Goal: Check status: Check status

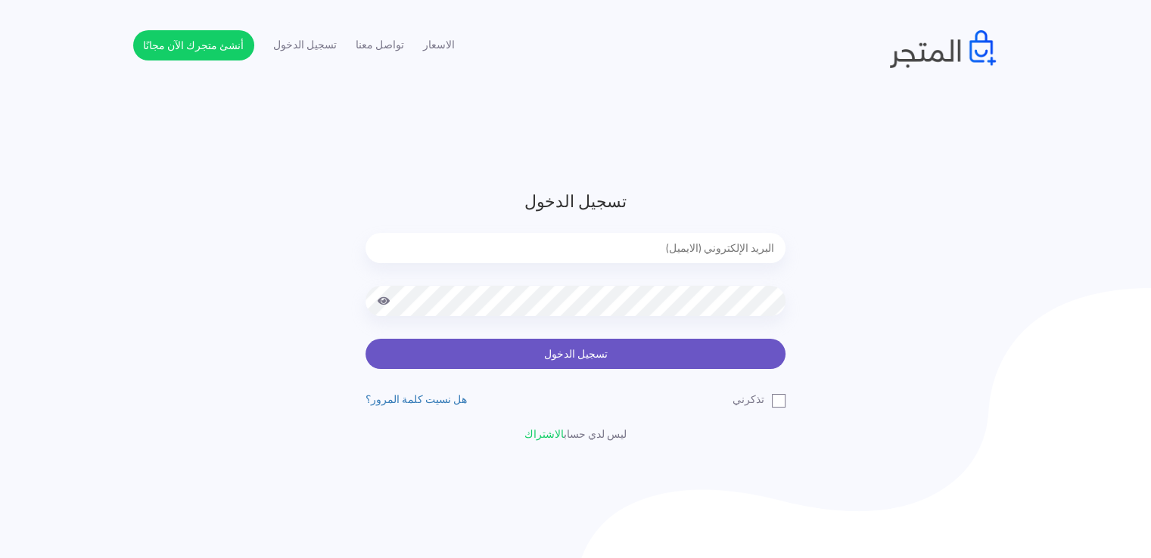
type input "xp.switch99@gmail.com"
click at [466, 358] on button "تسجيل الدخول" at bounding box center [575, 354] width 420 height 30
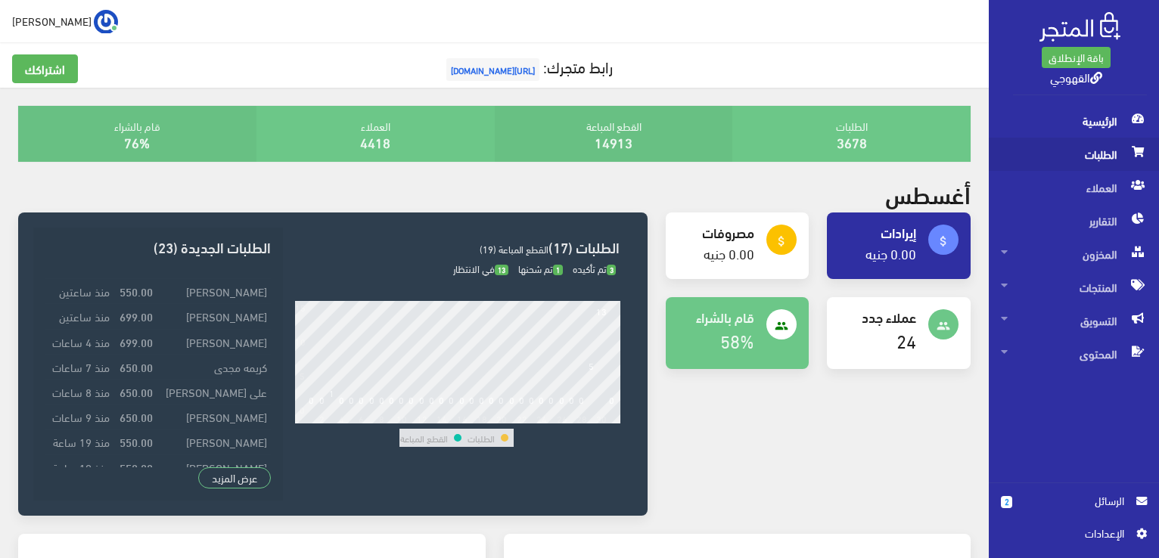
click at [1089, 154] on span "الطلبات" at bounding box center [1074, 154] width 146 height 33
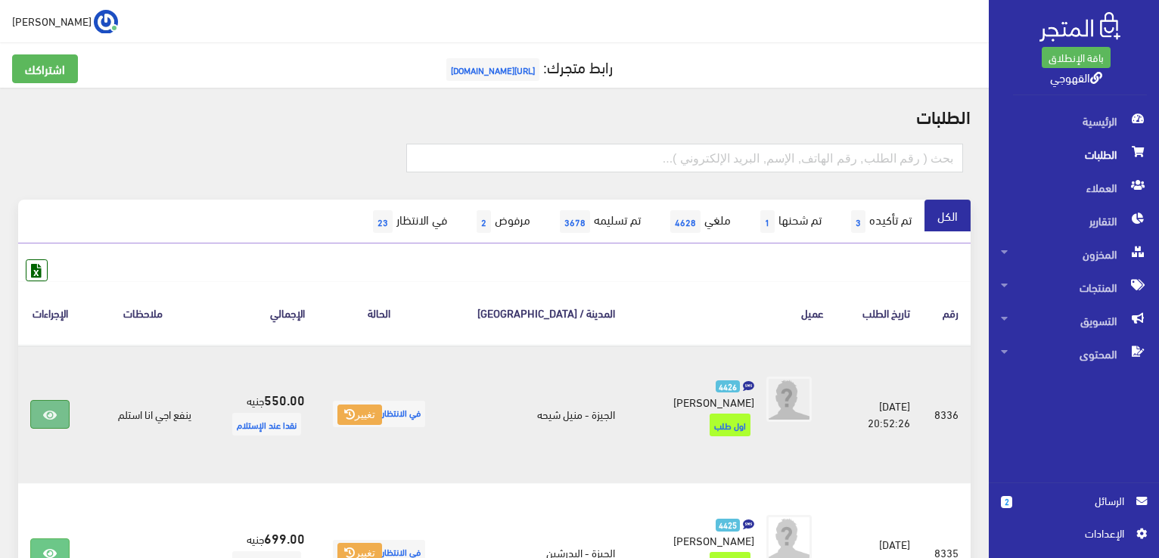
click at [62, 402] on link at bounding box center [49, 414] width 39 height 29
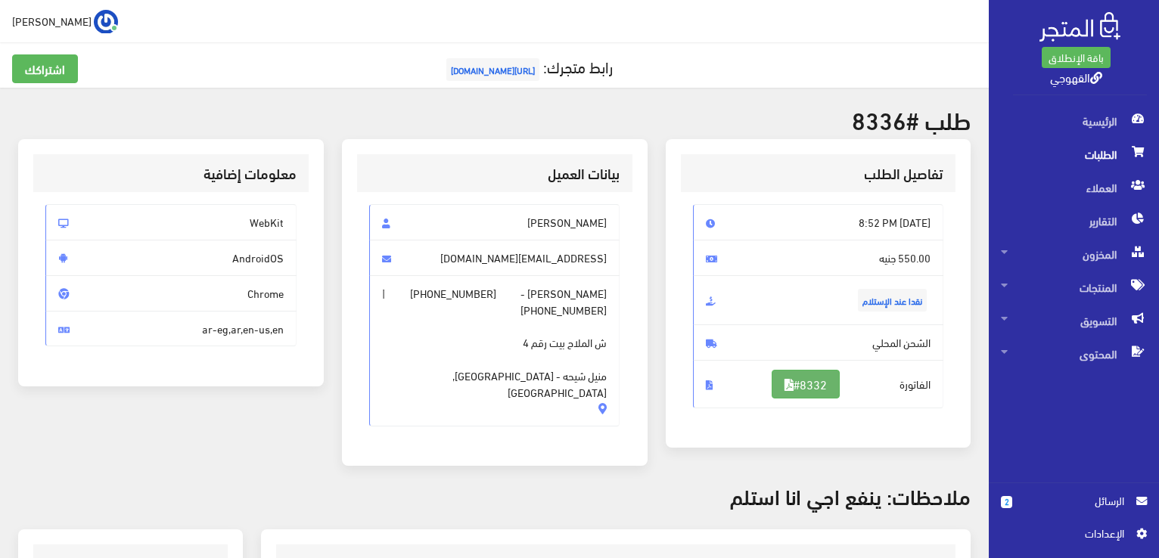
click at [829, 380] on link "#8332" at bounding box center [806, 384] width 68 height 29
click at [1092, 160] on span "الطلبات" at bounding box center [1074, 154] width 146 height 33
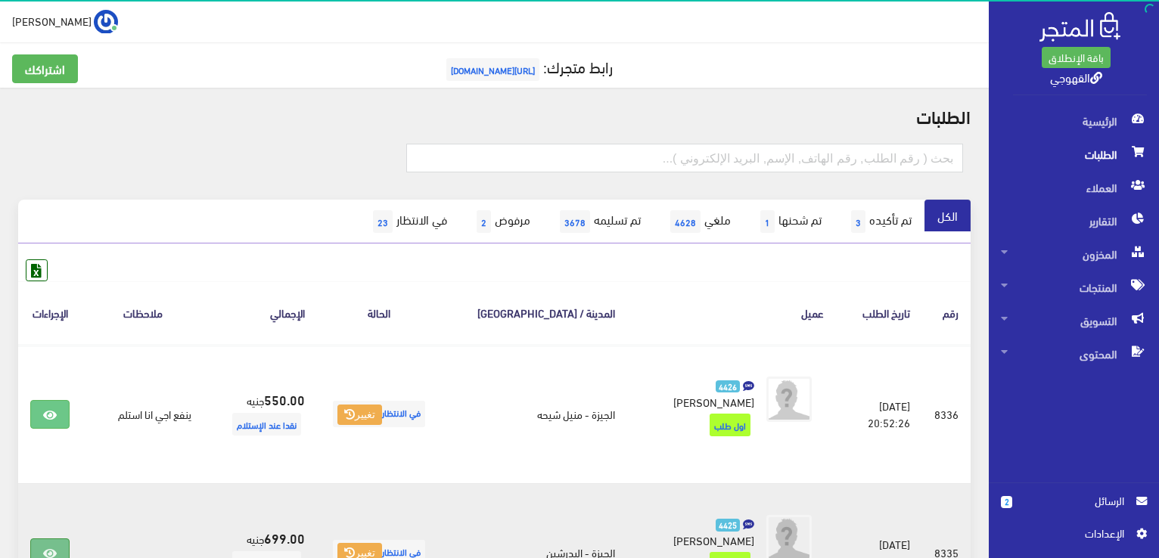
click at [57, 539] on link at bounding box center [49, 553] width 39 height 29
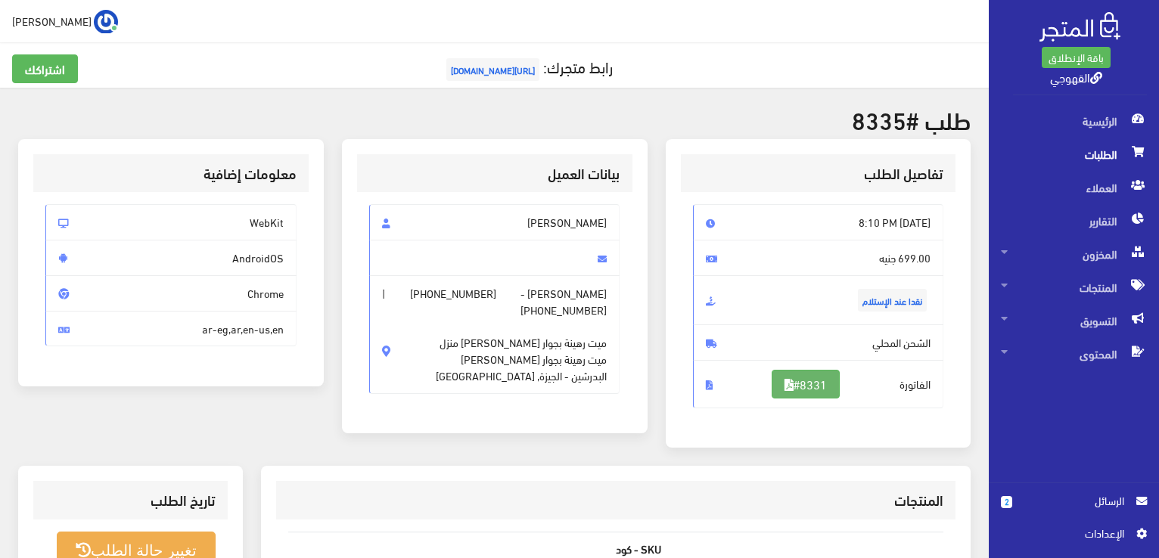
click at [781, 395] on link "#8331" at bounding box center [806, 384] width 68 height 29
click at [1077, 164] on span "الطلبات" at bounding box center [1074, 154] width 146 height 33
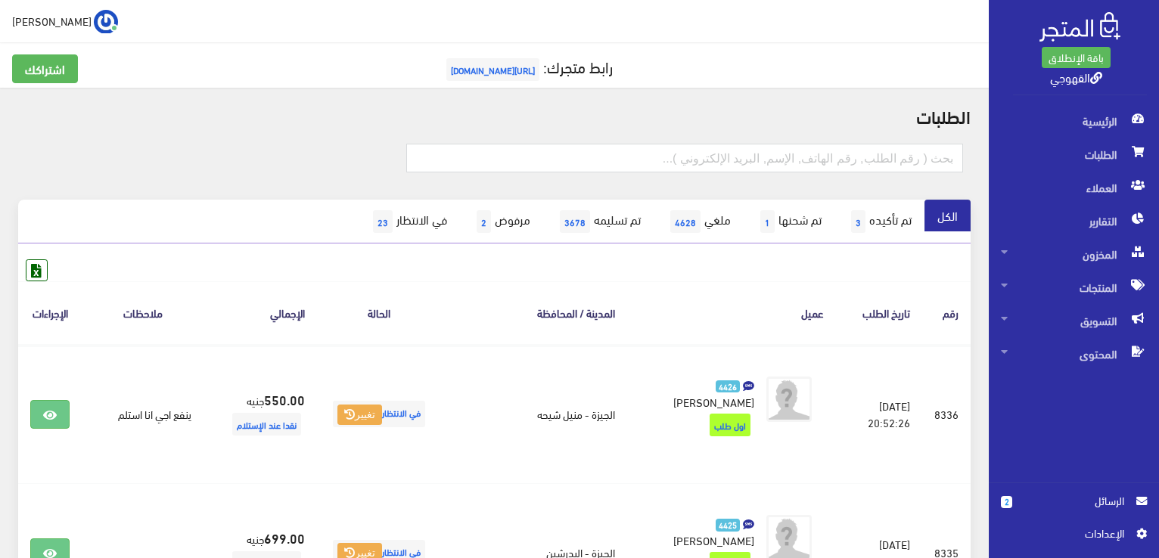
click at [950, 116] on h2 "الطلبات" at bounding box center [494, 116] width 953 height 20
